Goal: Transaction & Acquisition: Purchase product/service

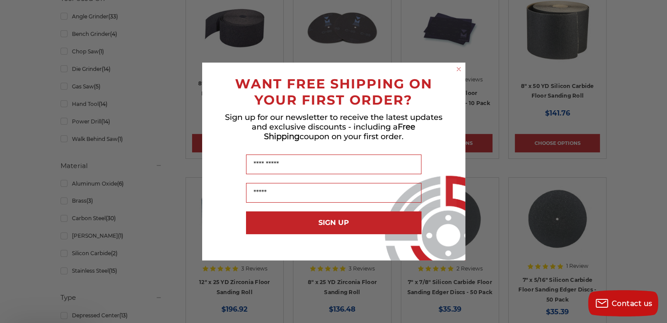
scroll to position [438, 0]
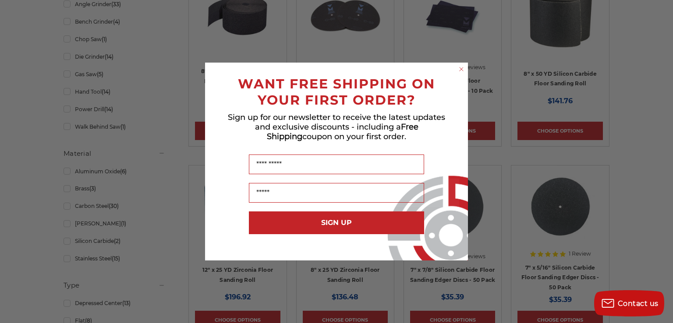
click at [461, 67] on circle "Close dialog" at bounding box center [462, 69] width 8 height 8
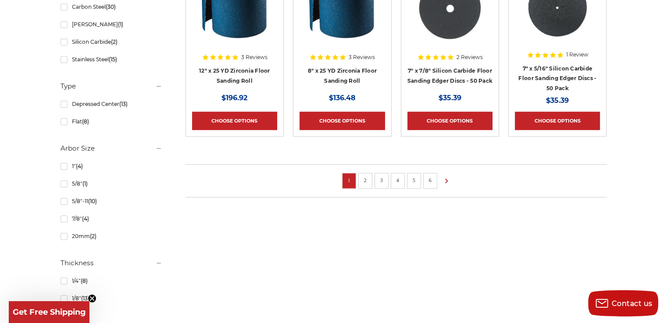
scroll to position [657, 0]
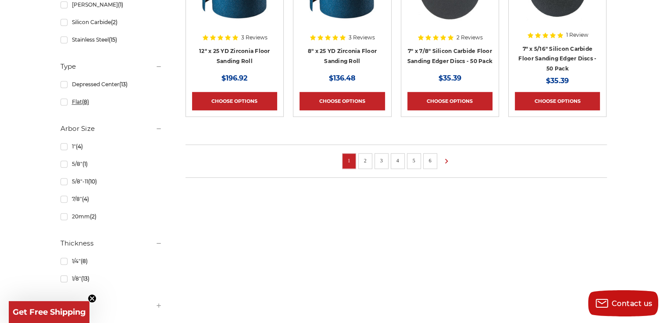
click at [78, 100] on link "Flat (8)" at bounding box center [111, 101] width 102 height 15
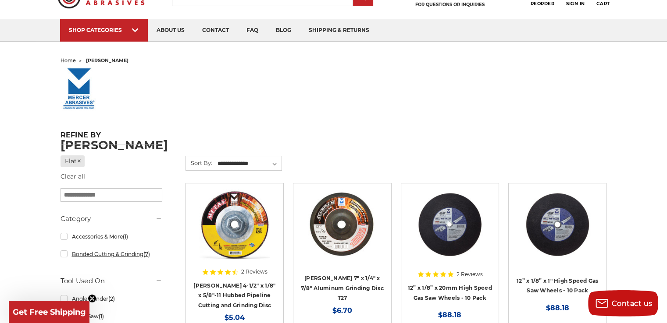
scroll to position [88, 0]
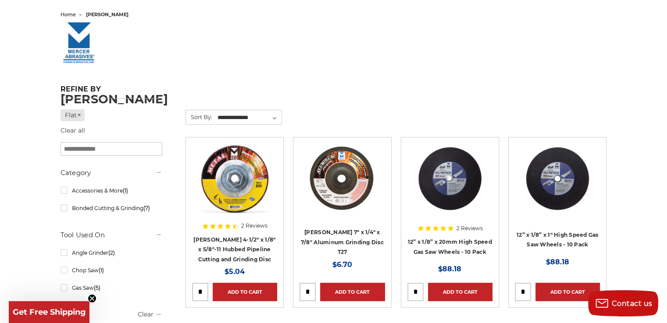
click at [112, 149] on input "search" at bounding box center [111, 149] width 102 height 14
type input "**********"
click at [123, 162] on div "**********" at bounding box center [111, 316] width 102 height 462
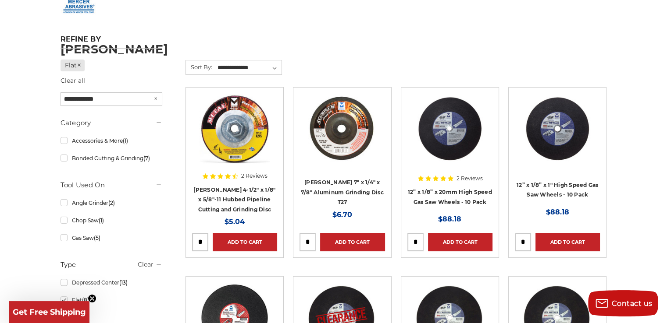
scroll to position [175, 0]
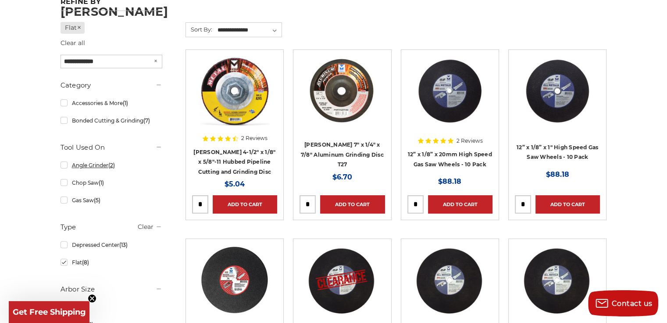
click at [63, 164] on link "Angle Grinder (2)" at bounding box center [111, 165] width 102 height 15
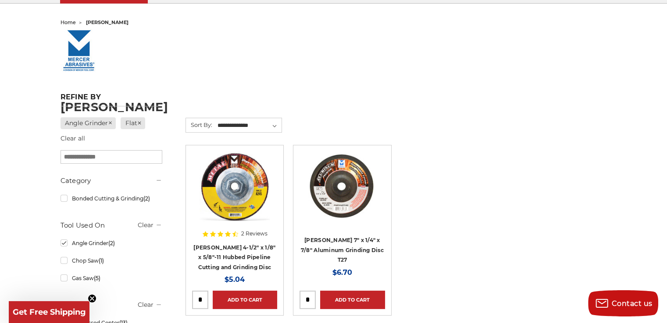
scroll to position [88, 0]
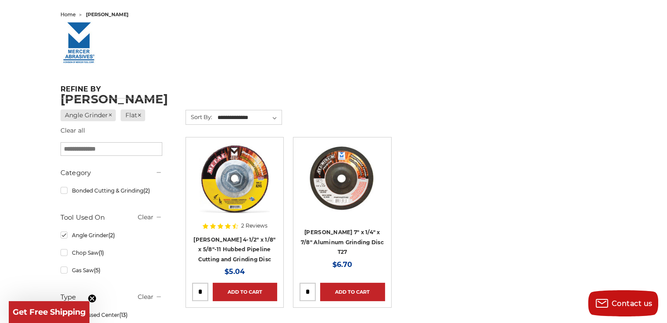
click at [221, 176] on img at bounding box center [234, 179] width 70 height 70
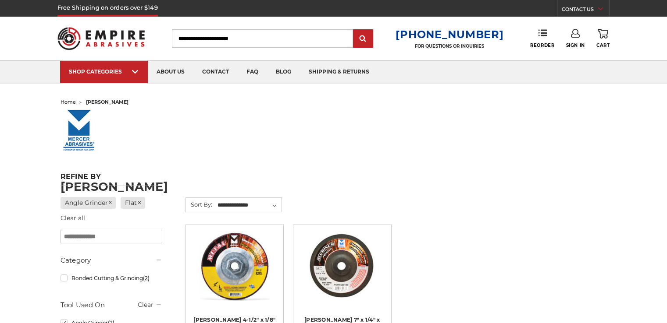
scroll to position [88, 0]
